Goal: Contribute content: Add original content to the website for others to see

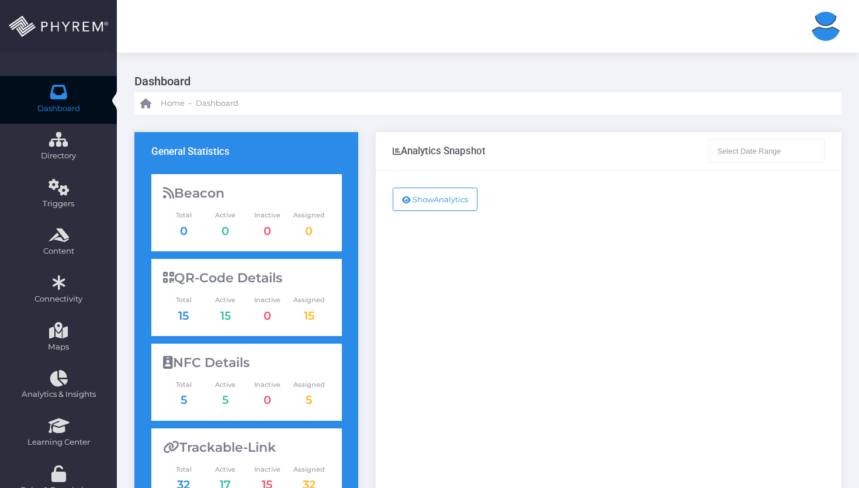
type input "[DATE] - [DATE]"
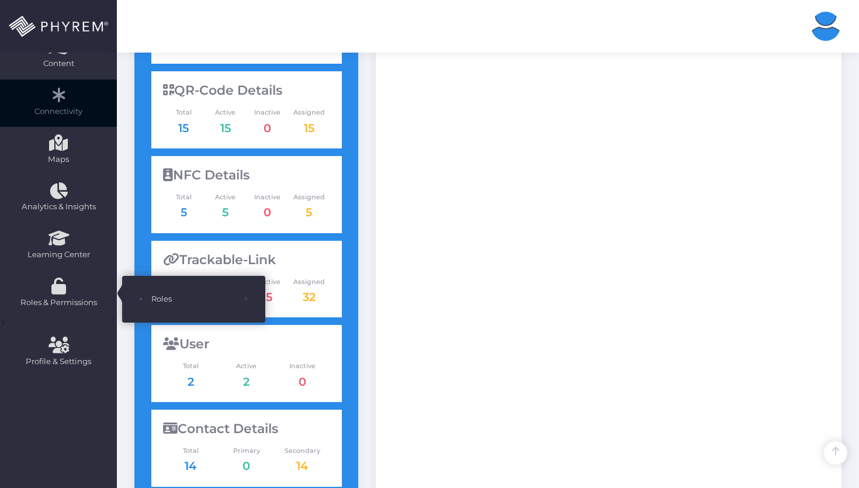
scroll to position [36, 0]
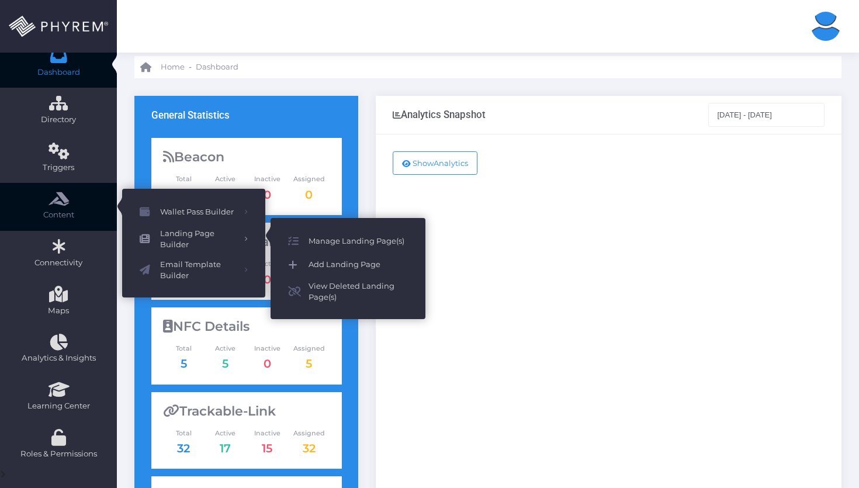
click at [326, 265] on span "Add Landing Page" at bounding box center [358, 264] width 99 height 15
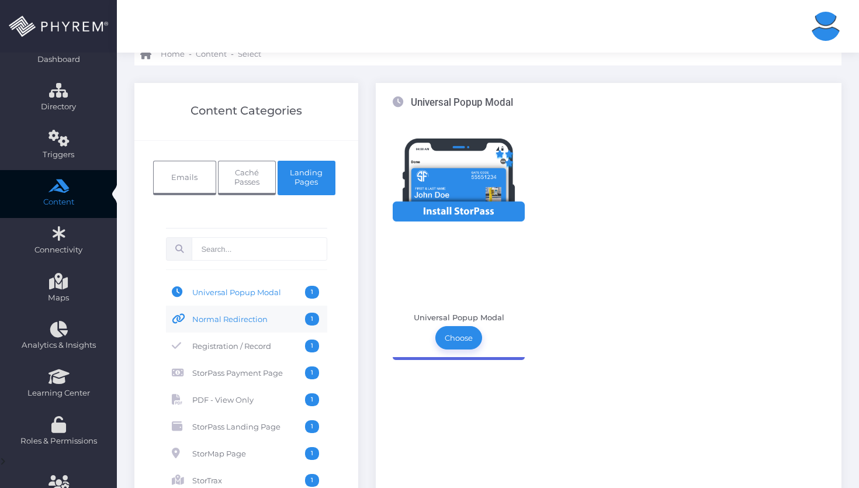
scroll to position [55, 0]
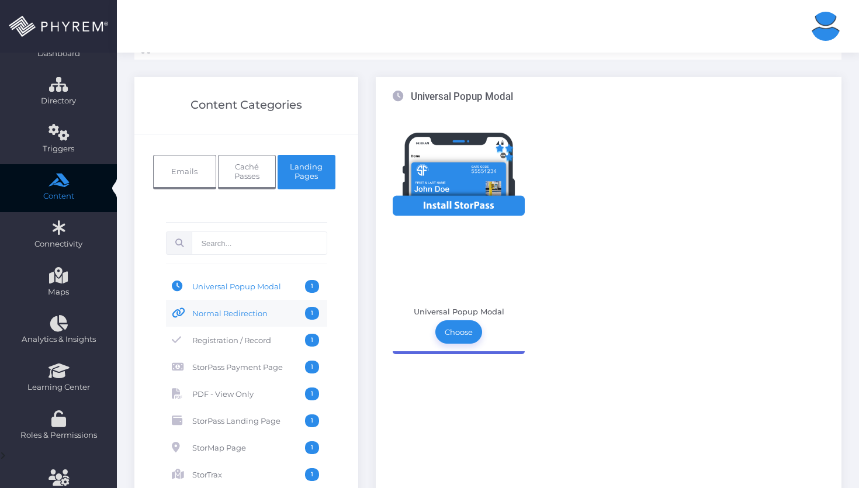
click at [252, 321] on link "Normal Redirection 1" at bounding box center [246, 313] width 161 height 27
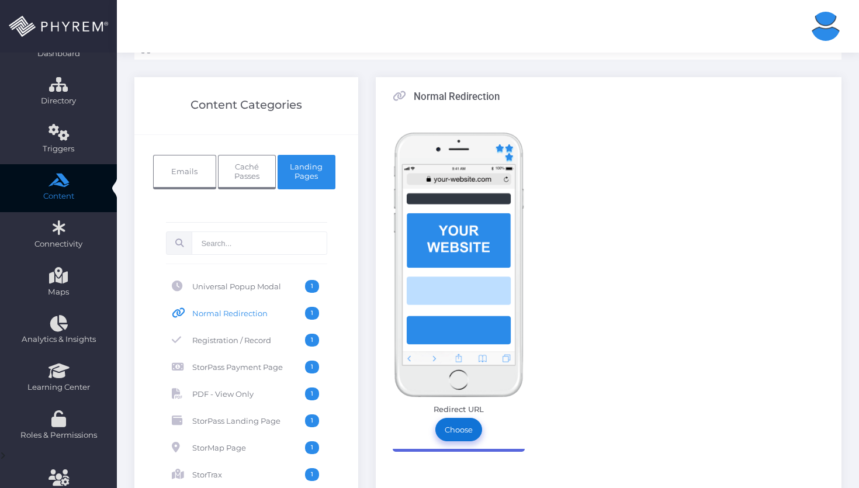
click at [455, 426] on link "Choose" at bounding box center [458, 429] width 47 height 23
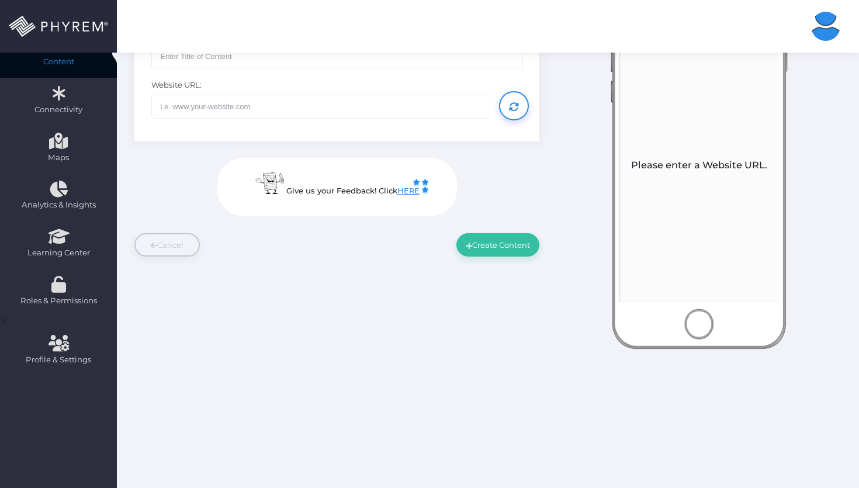
scroll to position [40, 0]
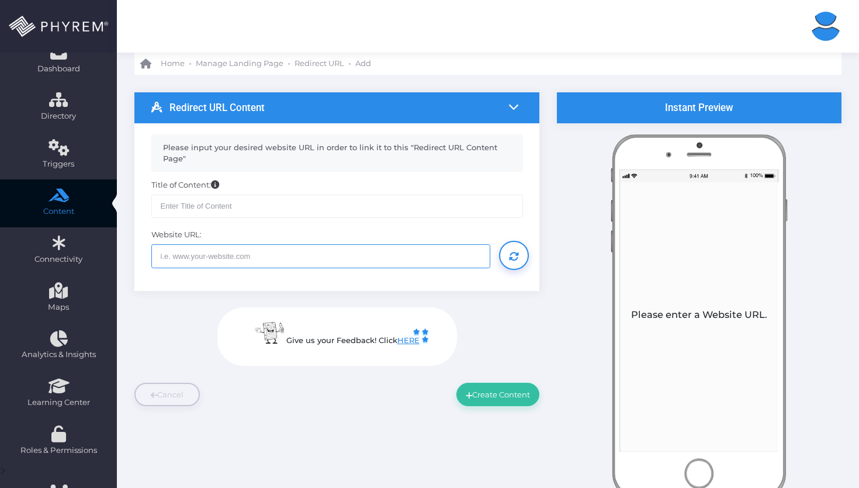
click at [435, 258] on input "text" at bounding box center [321, 255] width 340 height 23
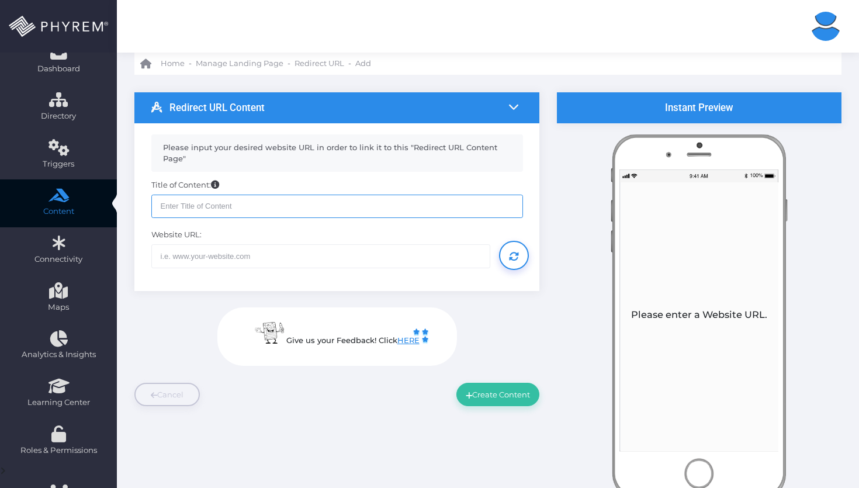
click at [422, 202] on input "text" at bounding box center [337, 206] width 372 height 23
click at [172, 385] on link "Cancel" at bounding box center [166, 394] width 65 height 23
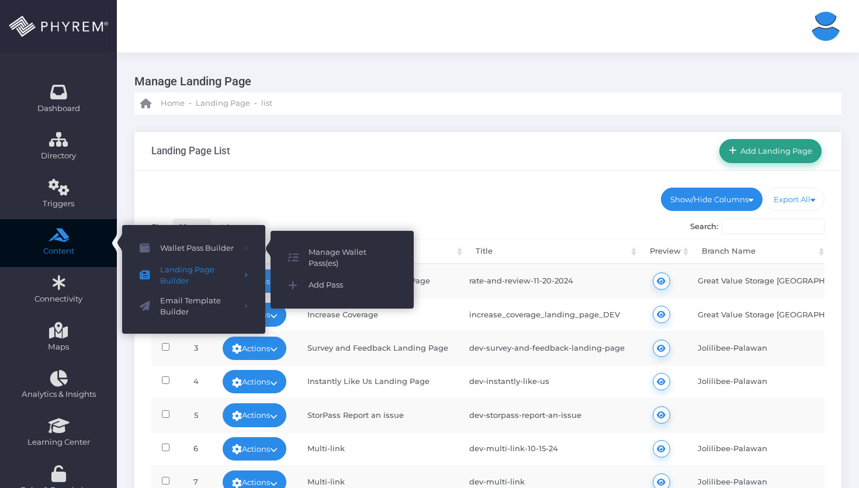
click at [773, 154] on span "Add Landing Page" at bounding box center [775, 150] width 76 height 9
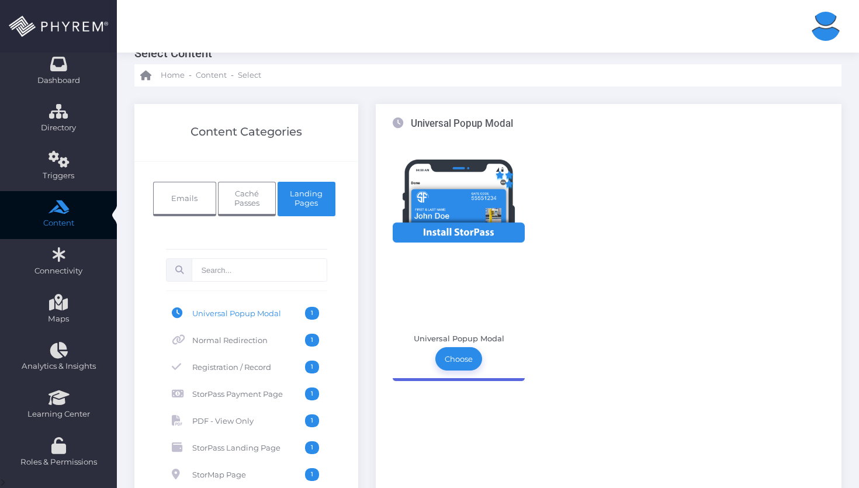
scroll to position [29, 0]
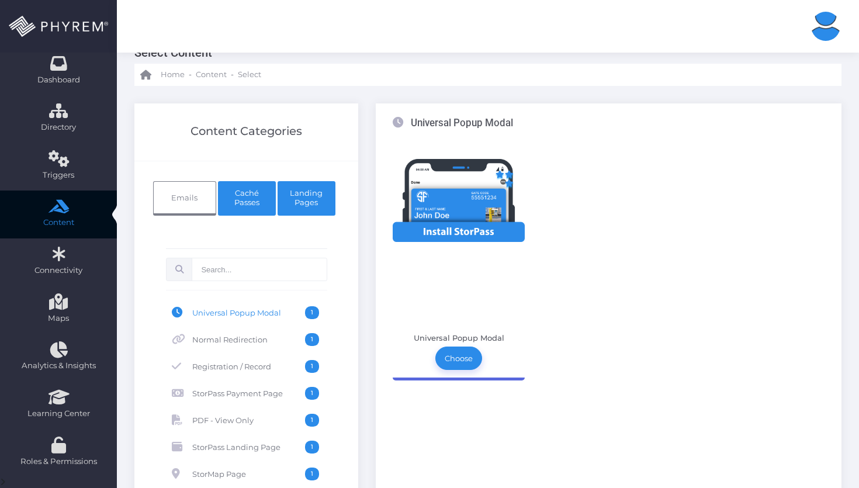
click at [255, 202] on span "Caché Passes" at bounding box center [246, 197] width 39 height 19
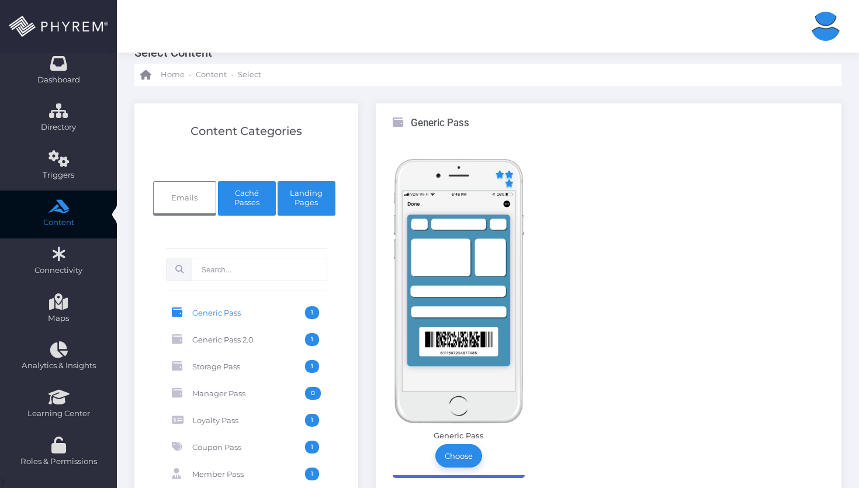
click at [302, 206] on span "Landing Pages" at bounding box center [306, 197] width 39 height 19
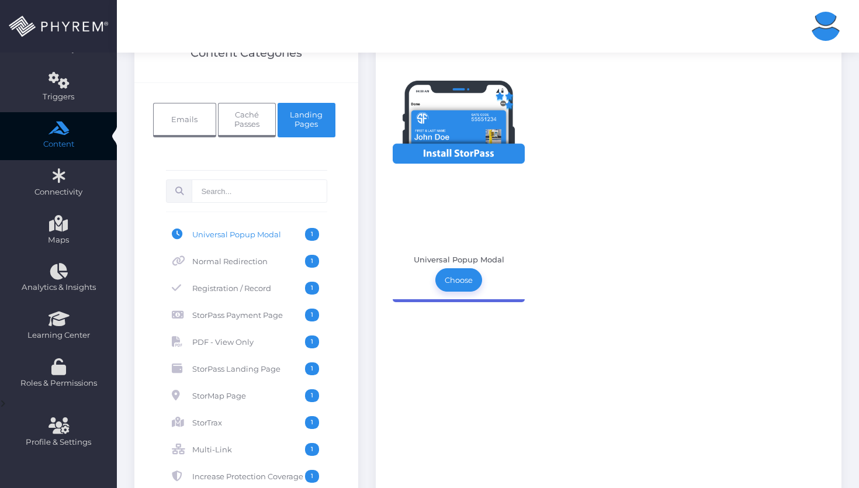
scroll to position [108, 0]
click at [266, 263] on span "Normal Redirection" at bounding box center [248, 260] width 113 height 13
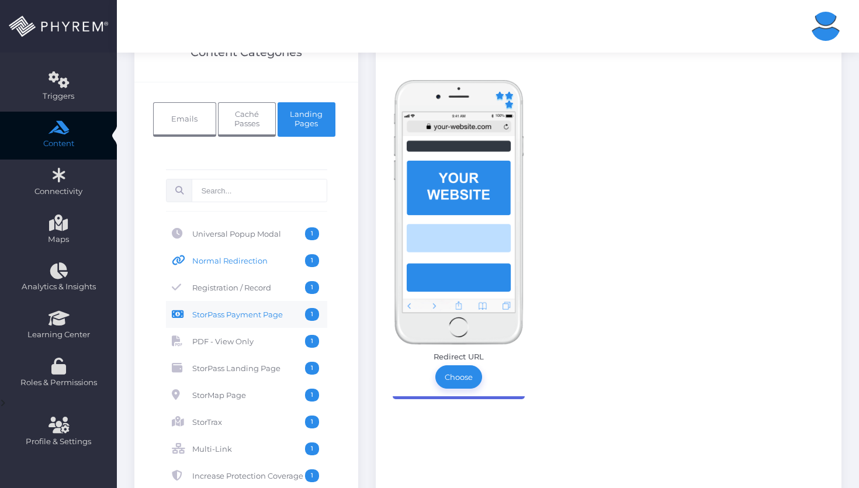
click at [266, 301] on link "StorPass Payment Page 1" at bounding box center [246, 314] width 161 height 27
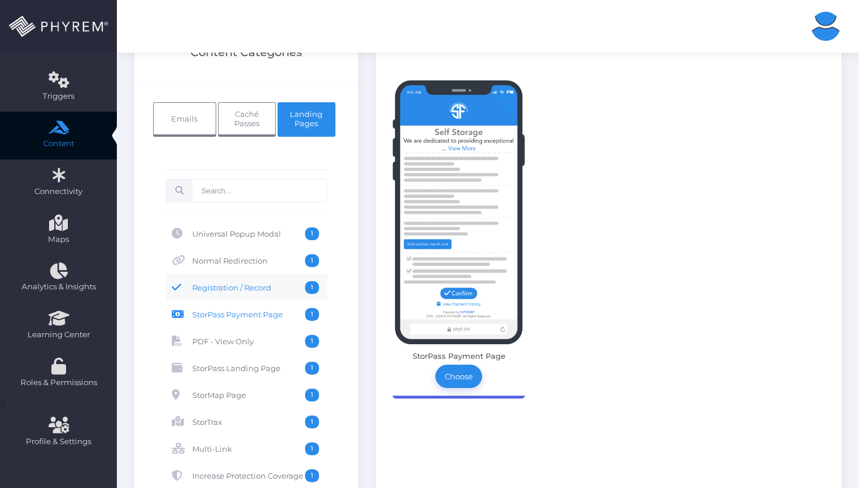
click at [264, 293] on span "Registration / Record" at bounding box center [248, 287] width 113 height 13
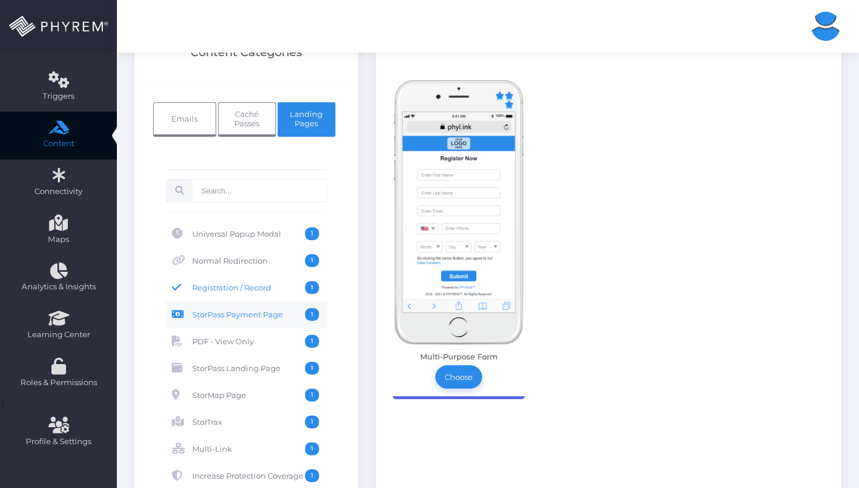
click at [237, 315] on span "StorPass Payment Page" at bounding box center [248, 314] width 113 height 13
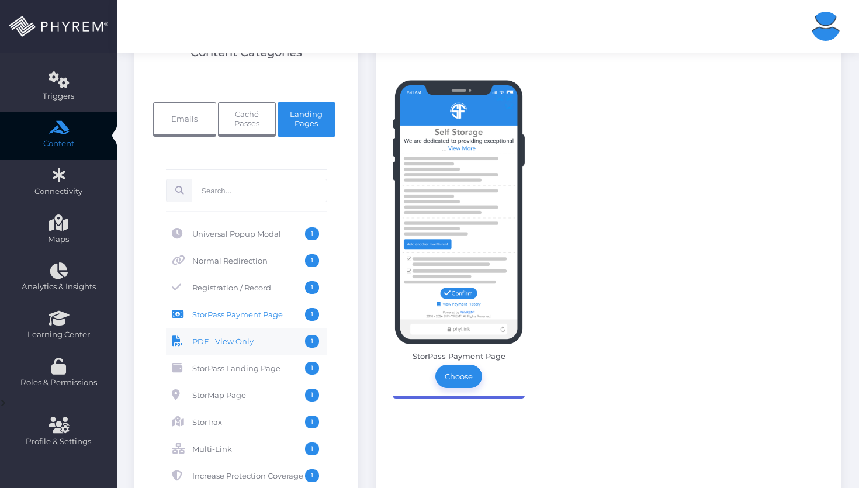
click at [241, 344] on span "PDF - View Only" at bounding box center [248, 341] width 113 height 13
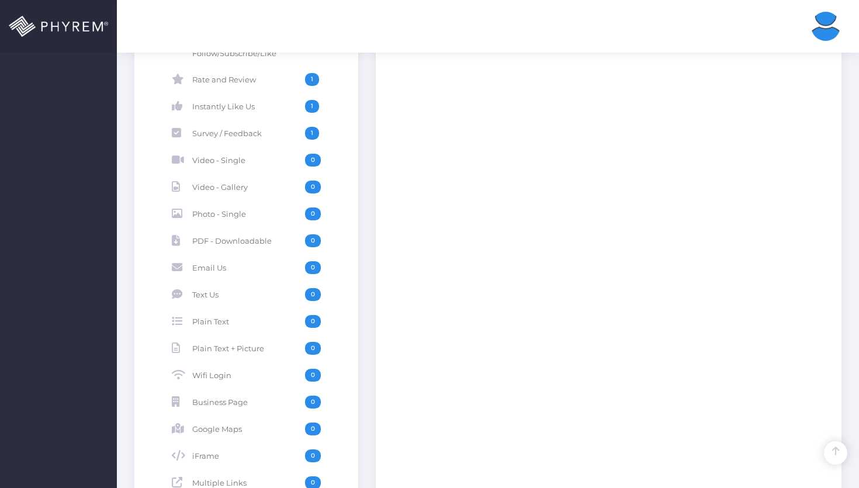
scroll to position [806, 0]
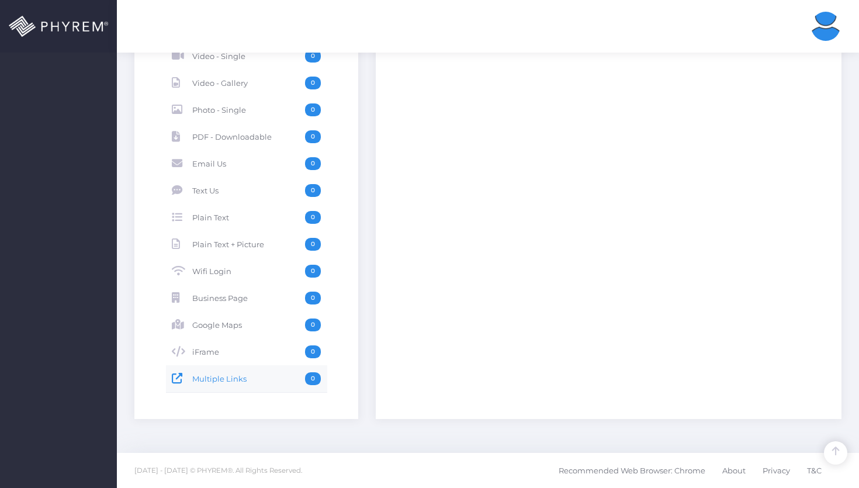
click at [239, 389] on link "Multiple Links 0" at bounding box center [246, 378] width 161 height 27
click at [241, 362] on link "iFrame 0" at bounding box center [246, 351] width 161 height 27
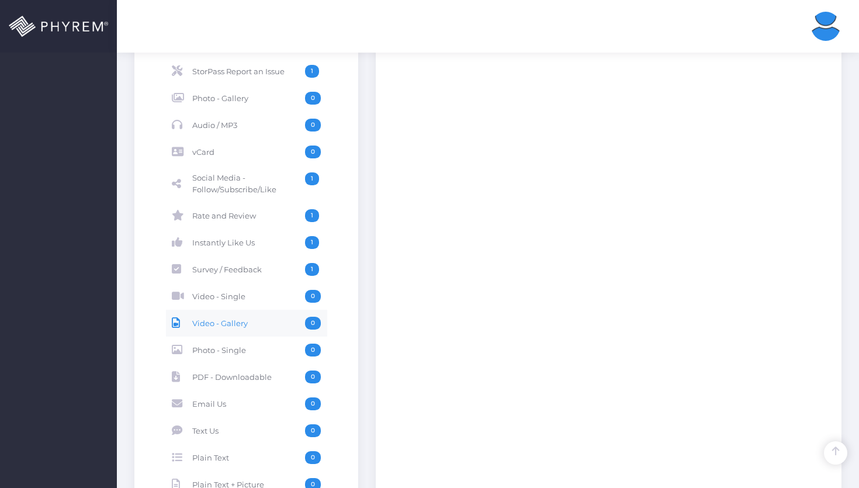
scroll to position [563, 0]
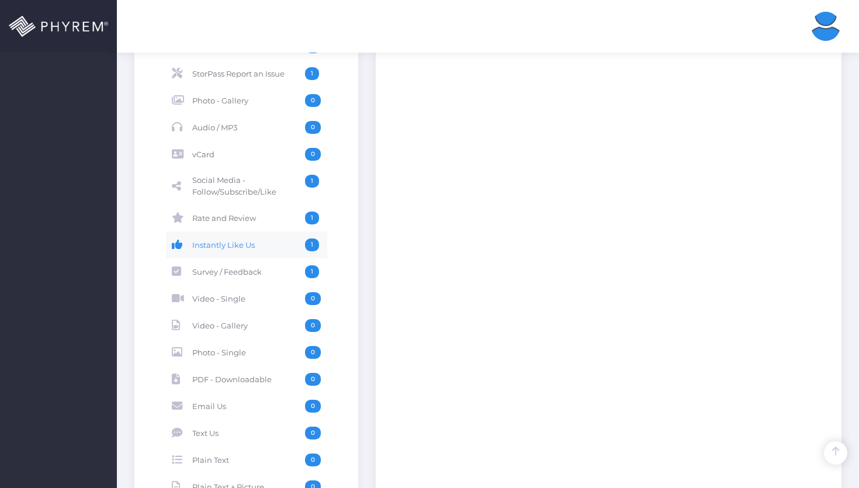
click at [231, 234] on link "Instantly Like Us 1" at bounding box center [246, 244] width 161 height 27
click at [239, 209] on link "Rate and Review 1" at bounding box center [246, 218] width 161 height 27
click at [243, 184] on span "Social Media - Follow/Subscribe/Like" at bounding box center [248, 186] width 113 height 23
click at [250, 161] on link "vCard 0" at bounding box center [246, 154] width 161 height 27
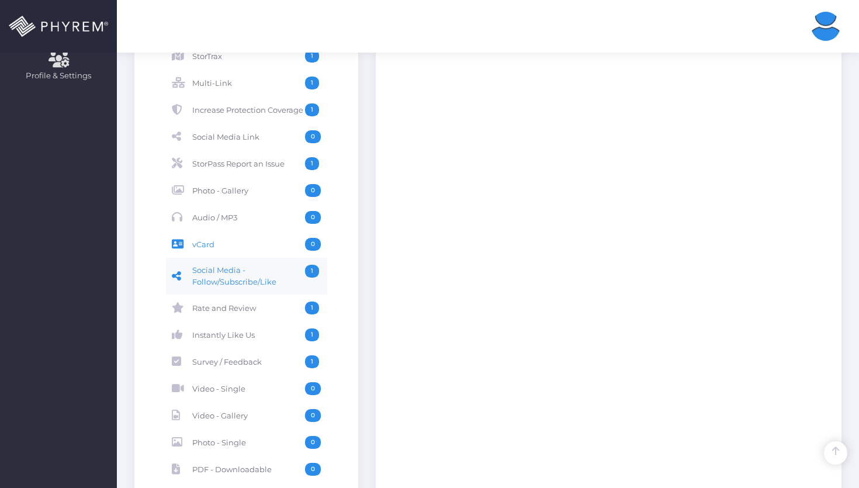
click at [261, 279] on span "Social Media - Follow/Subscribe/Like" at bounding box center [248, 276] width 113 height 23
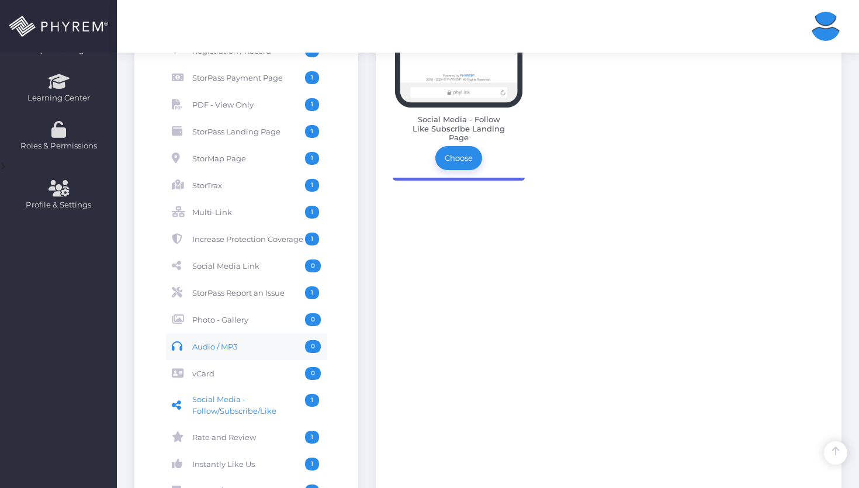
scroll to position [345, 0]
click at [251, 288] on span "StorPass Report an Issue" at bounding box center [248, 292] width 113 height 13
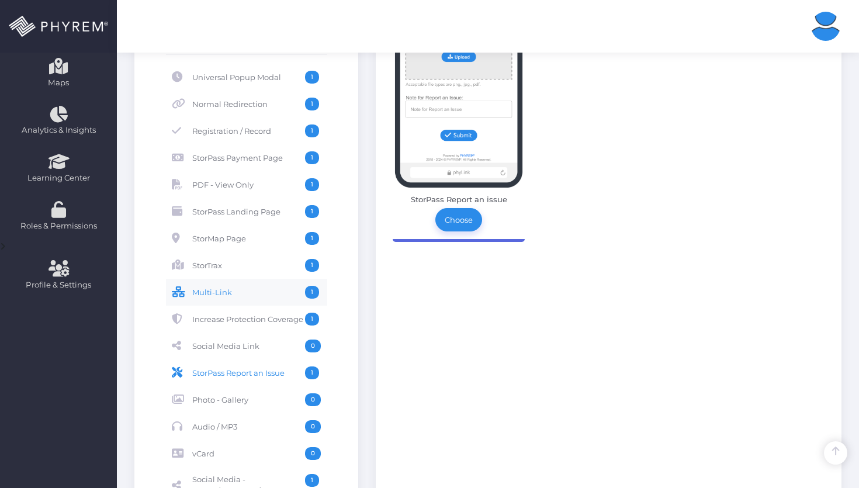
scroll to position [262, 0]
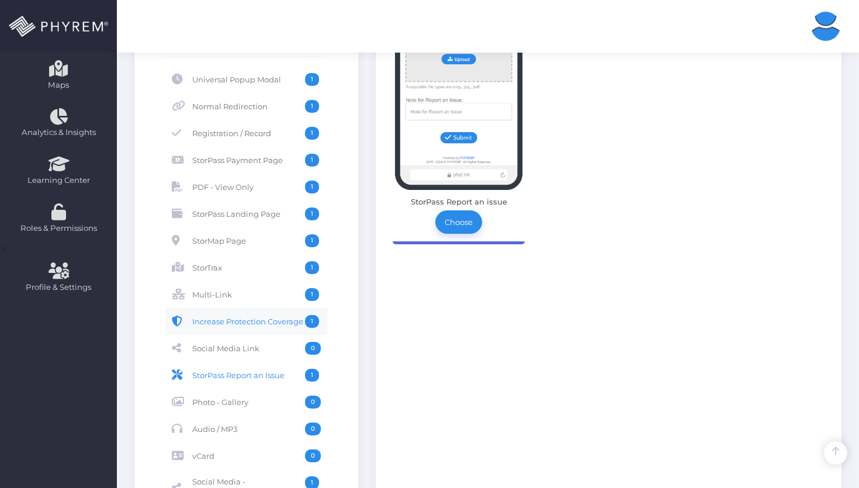
click at [245, 325] on span "Increase Protection Coverage" at bounding box center [248, 321] width 113 height 13
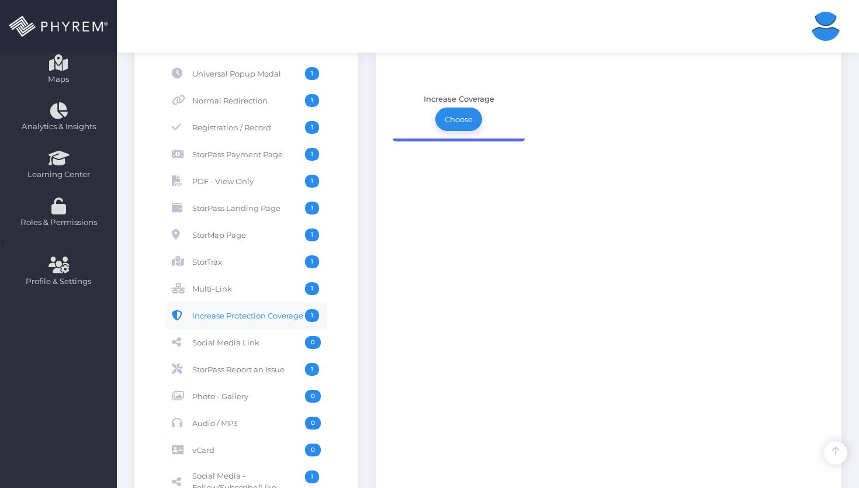
scroll to position [268, 0]
click at [262, 293] on span "Multi-Link" at bounding box center [248, 288] width 113 height 13
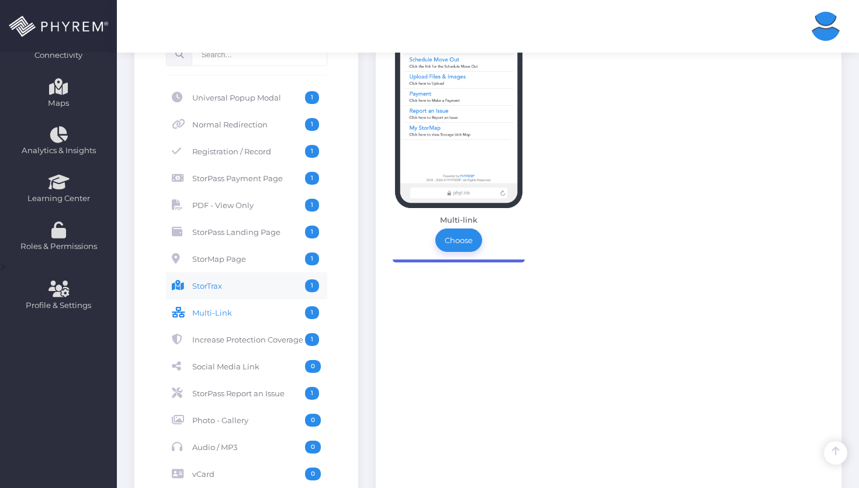
click at [262, 289] on span "StorTrax" at bounding box center [248, 285] width 113 height 13
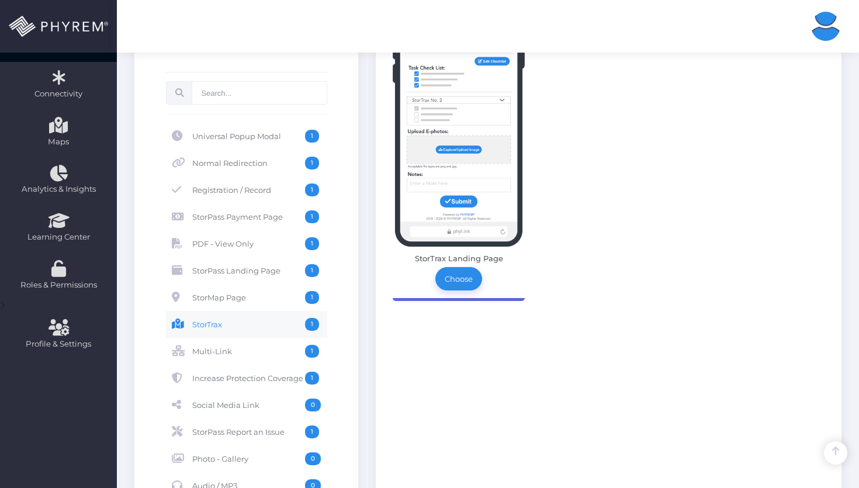
scroll to position [203, 0]
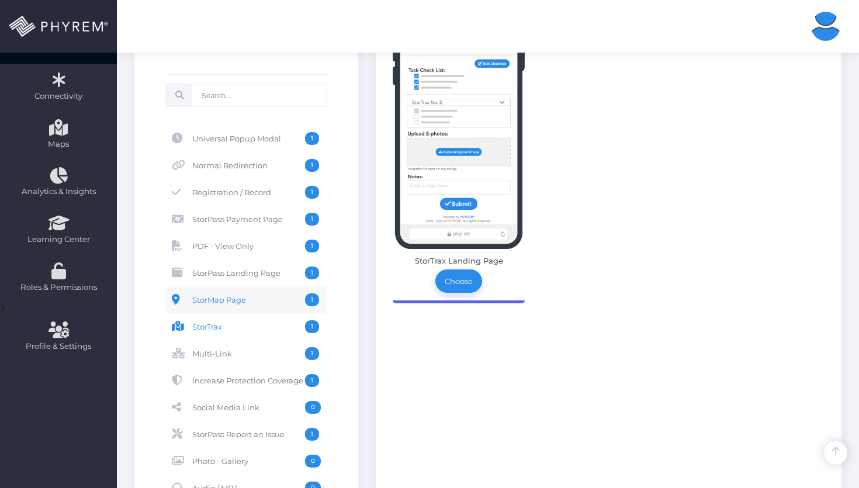
click at [263, 300] on span "StorMap Page" at bounding box center [248, 299] width 113 height 13
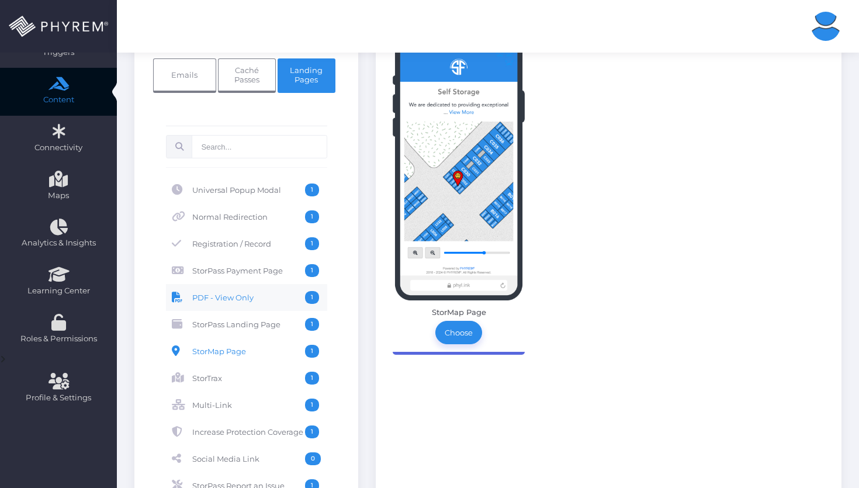
scroll to position [146, 0]
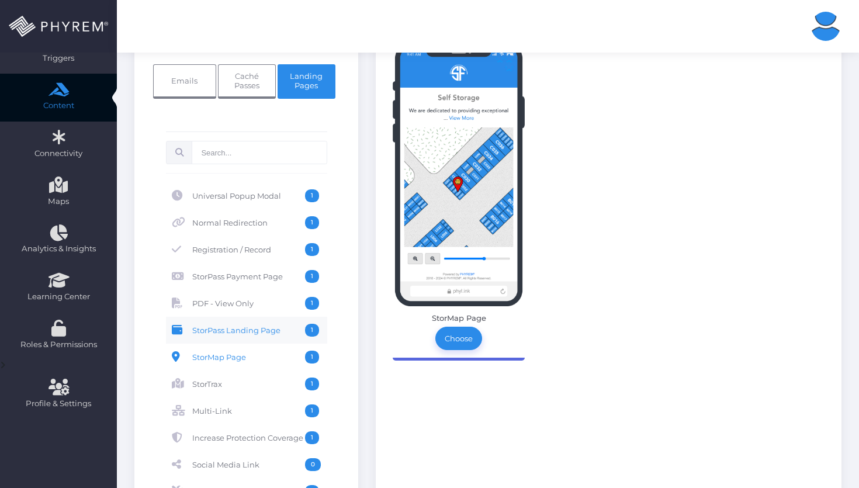
click at [233, 321] on link "StorPass Landing Page 1" at bounding box center [246, 330] width 161 height 27
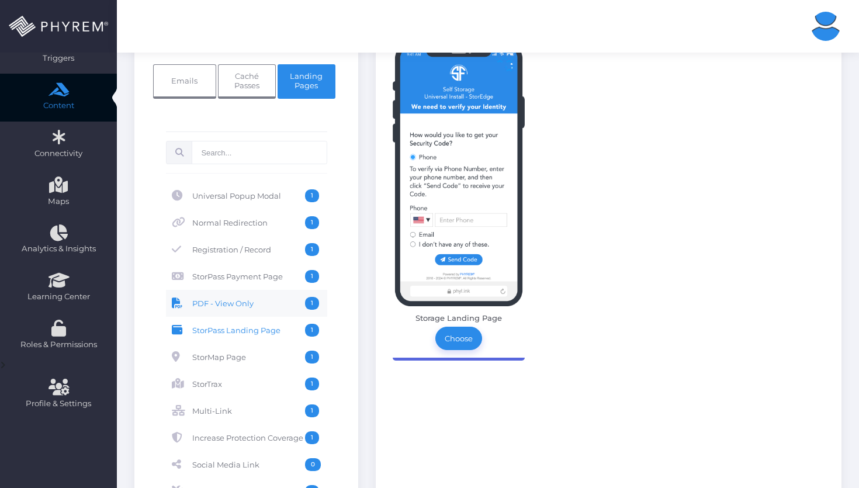
click at [275, 309] on span "PDF - View Only" at bounding box center [248, 303] width 113 height 13
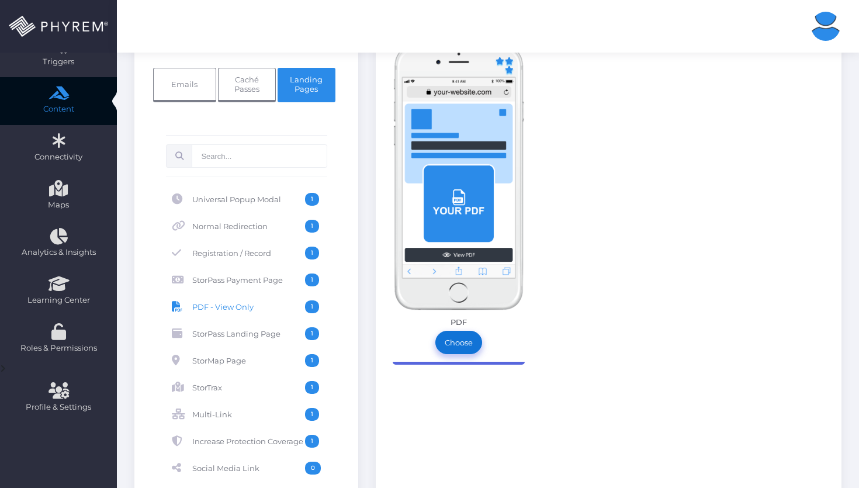
scroll to position [141, 0]
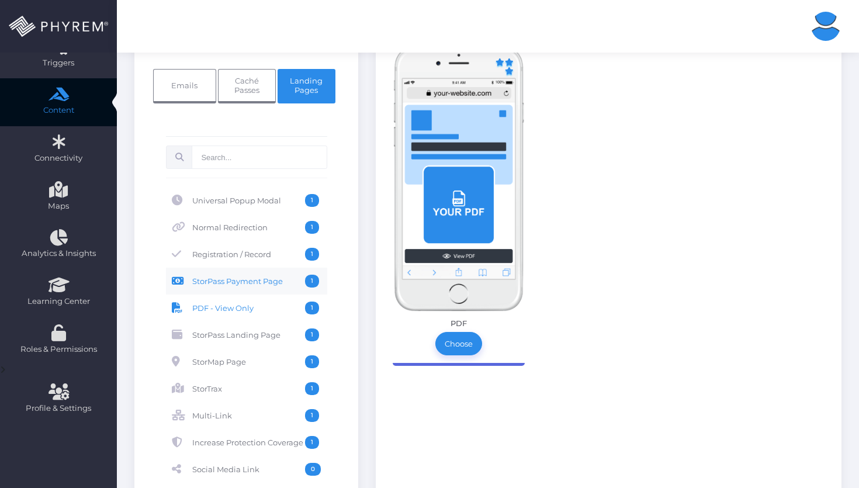
click at [256, 284] on span "StorPass Payment Page" at bounding box center [248, 281] width 113 height 13
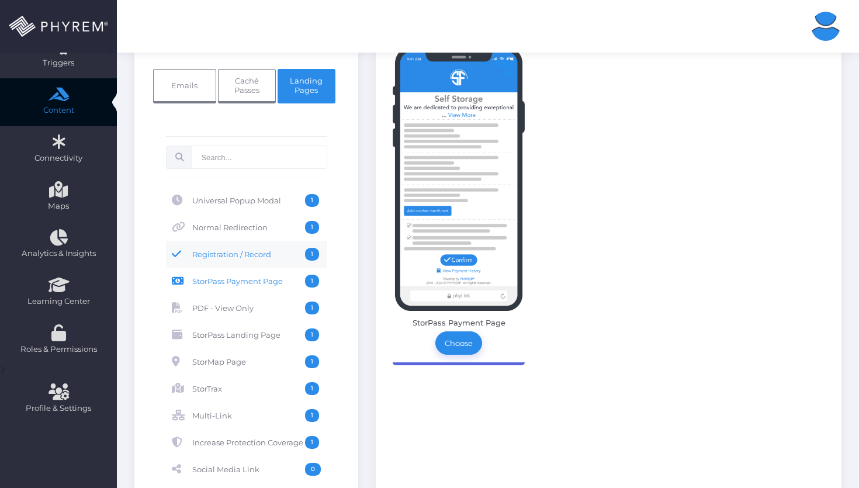
click at [258, 260] on span "Registration / Record" at bounding box center [248, 254] width 113 height 13
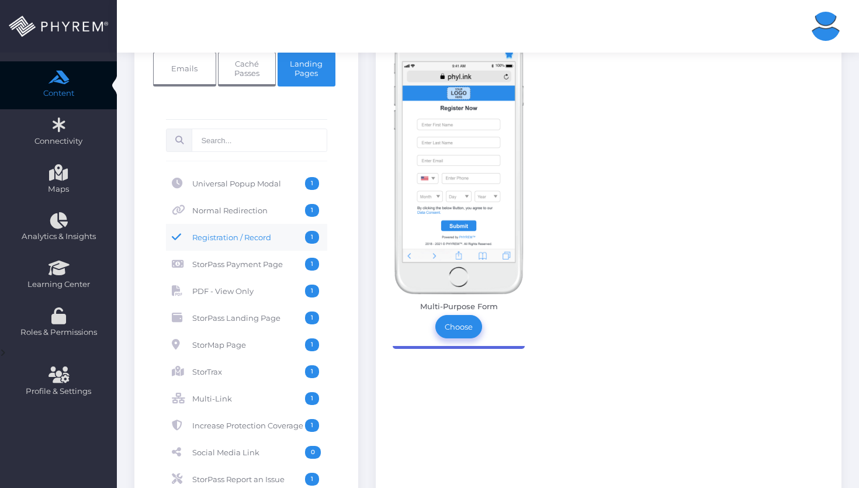
scroll to position [174, 0]
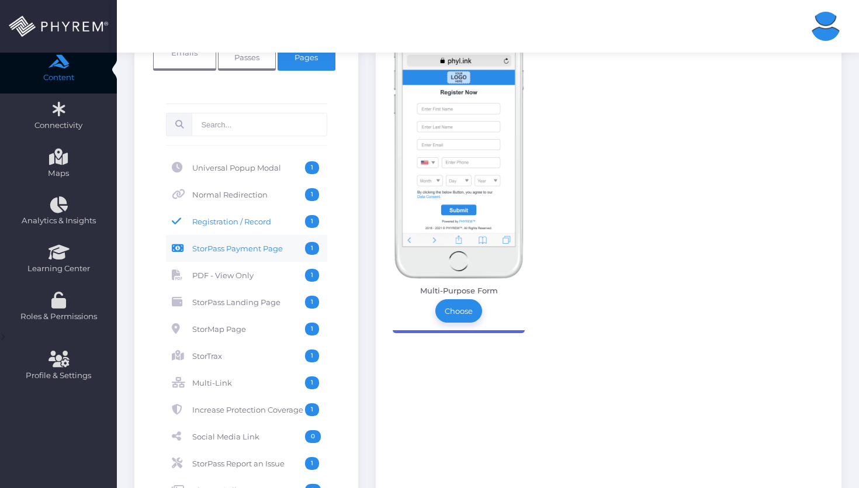
click at [258, 256] on link "StorPass Payment Page 1" at bounding box center [246, 248] width 161 height 27
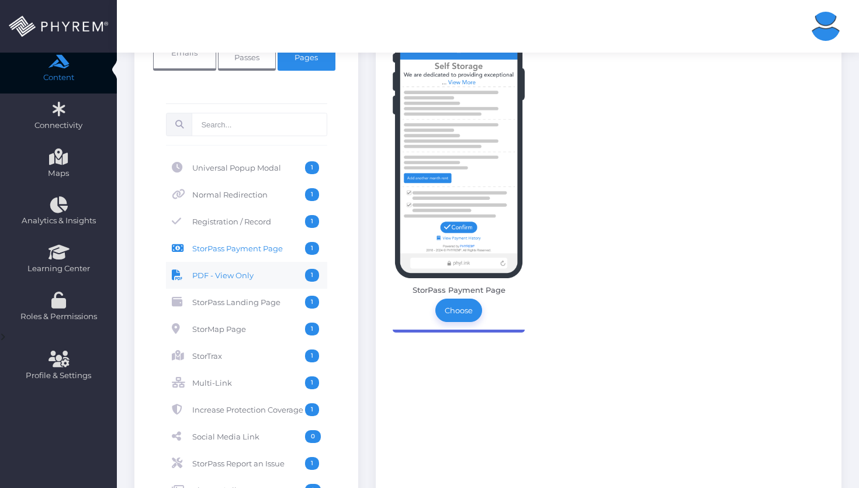
click at [250, 270] on span "PDF - View Only" at bounding box center [248, 275] width 113 height 13
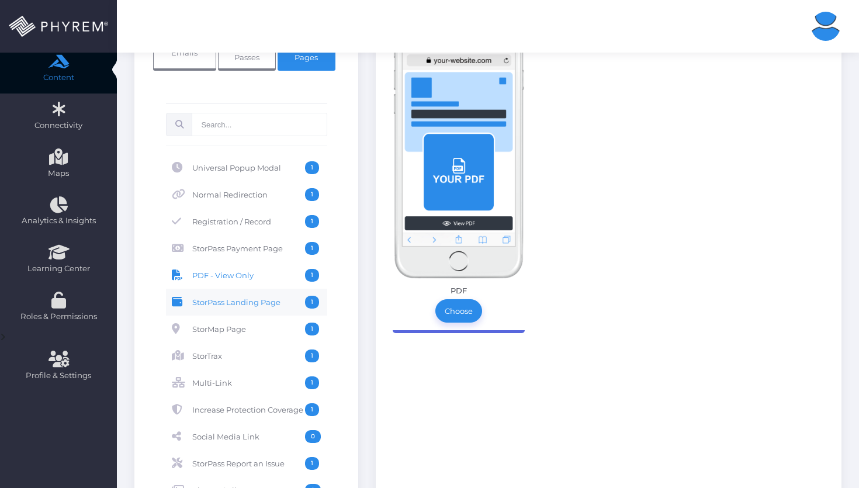
click at [264, 301] on span "StorPass Landing Page" at bounding box center [248, 302] width 113 height 13
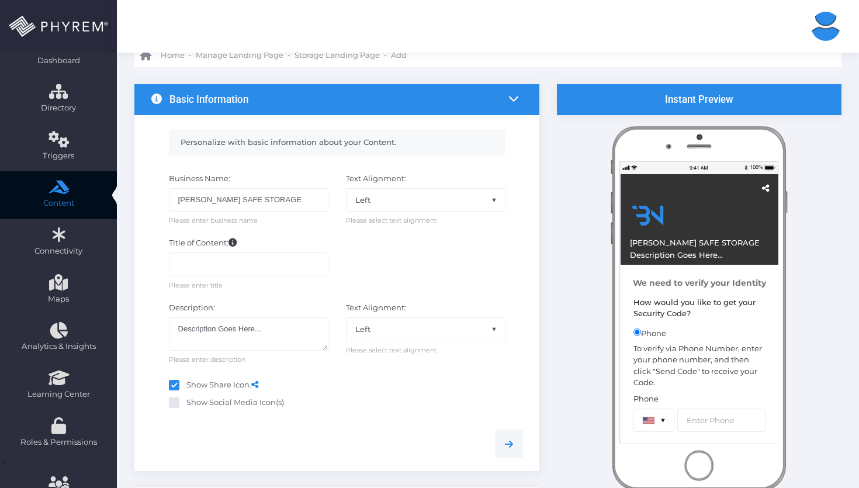
scroll to position [47, 0]
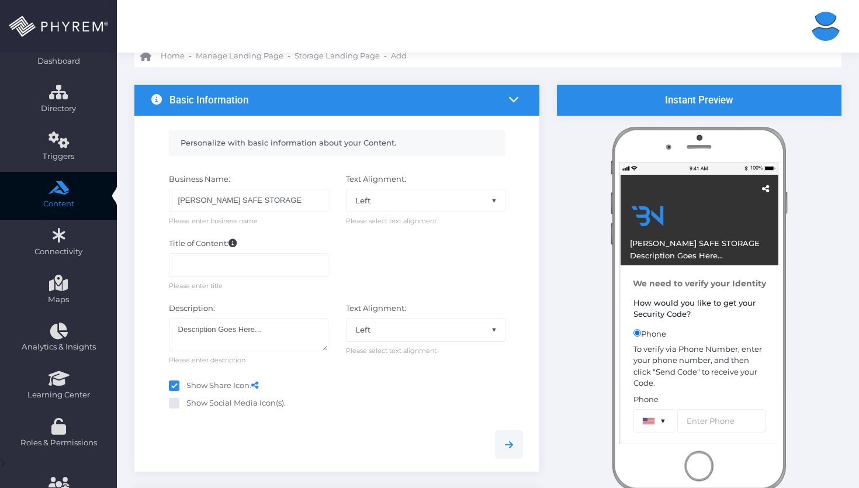
click at [515, 92] on li at bounding box center [513, 100] width 19 height 22
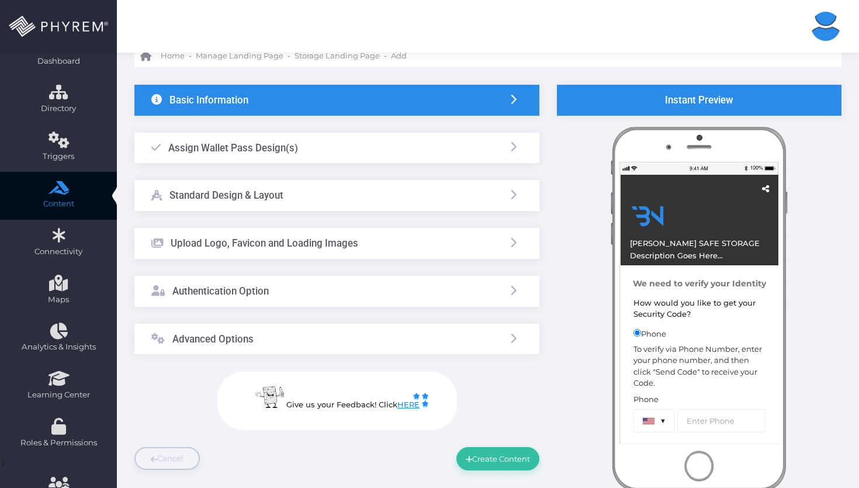
click at [496, 254] on div "Upload Logo, Favicon and Loading Images" at bounding box center [336, 243] width 405 height 31
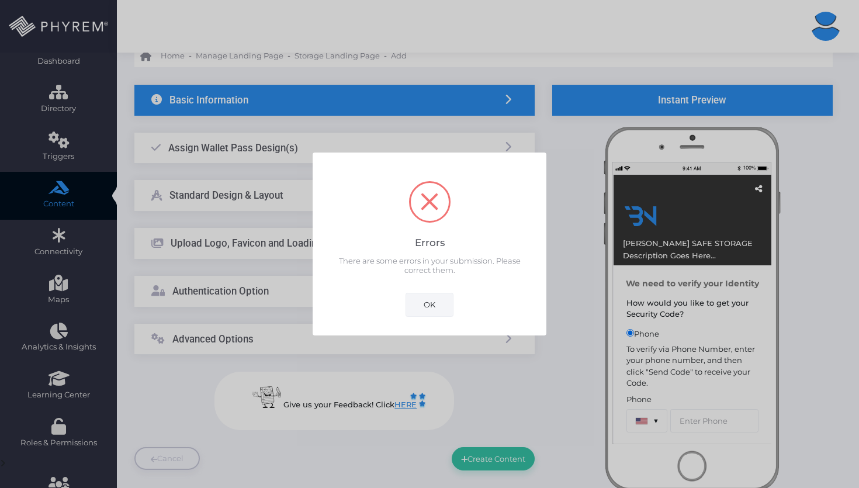
click at [438, 307] on button "OK" at bounding box center [430, 304] width 48 height 23
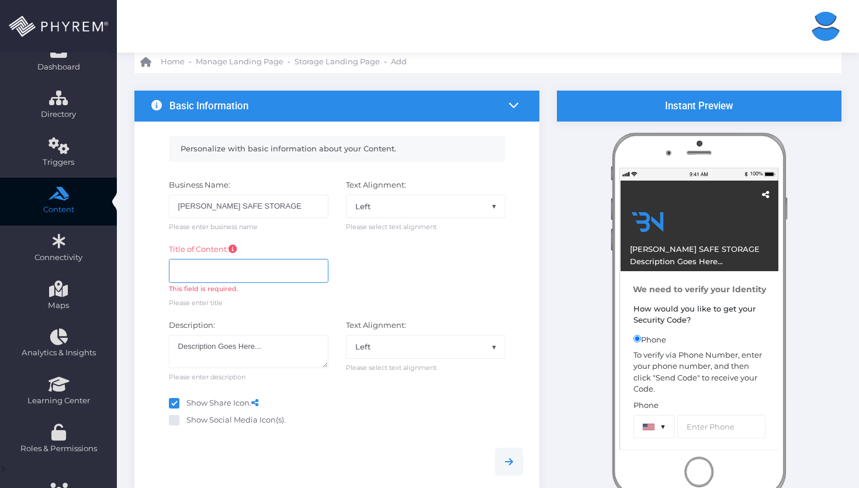
click at [278, 260] on input "text" at bounding box center [249, 270] width 160 height 23
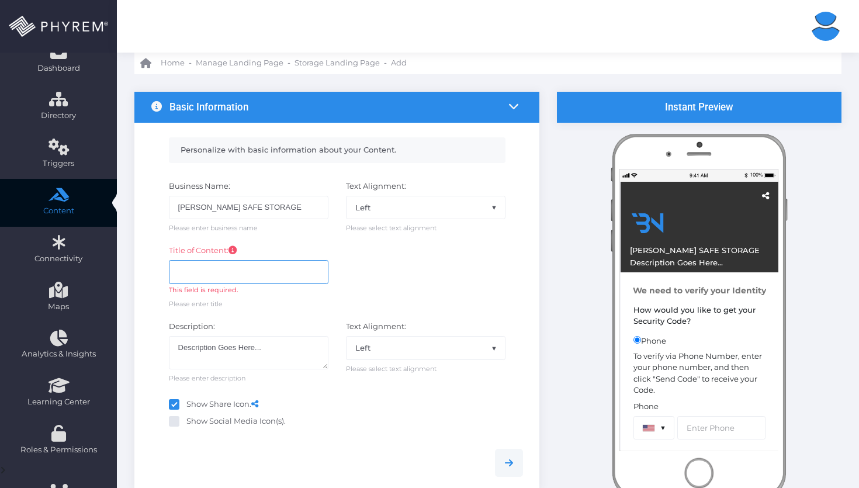
scroll to position [41, 0]
